Goal: Information Seeking & Learning: Find specific fact

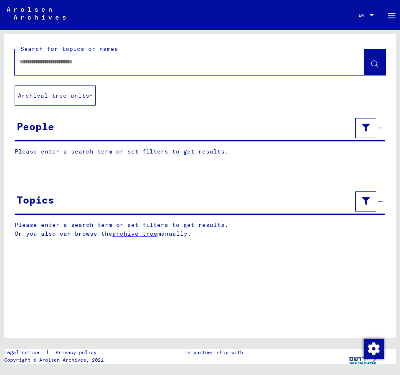
click at [59, 62] on input "text" at bounding box center [182, 62] width 324 height 9
type input "**********"
click at [375, 61] on icon at bounding box center [374, 64] width 7 height 7
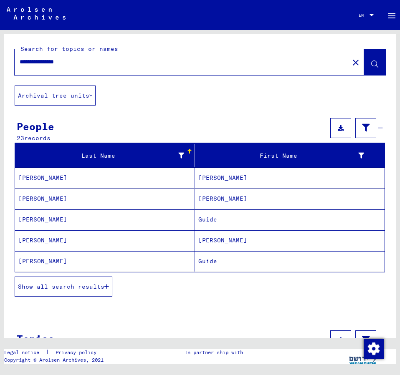
click at [85, 287] on span "Show all search results" at bounding box center [61, 287] width 86 height 8
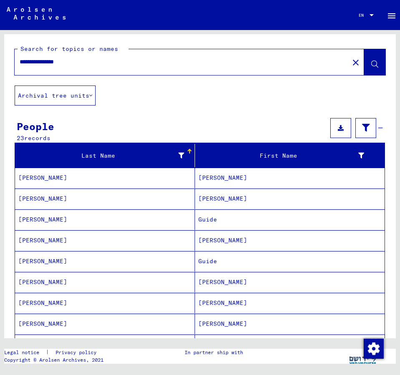
scroll to position [90, 0]
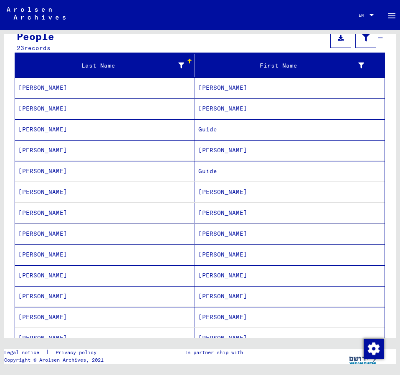
click at [215, 294] on mat-cell "[PERSON_NAME]" at bounding box center [289, 296] width 189 height 20
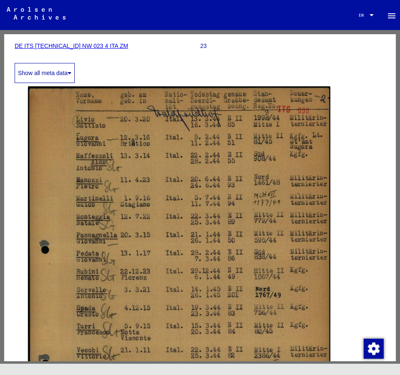
scroll to position [135, 0]
